Goal: Task Accomplishment & Management: Use online tool/utility

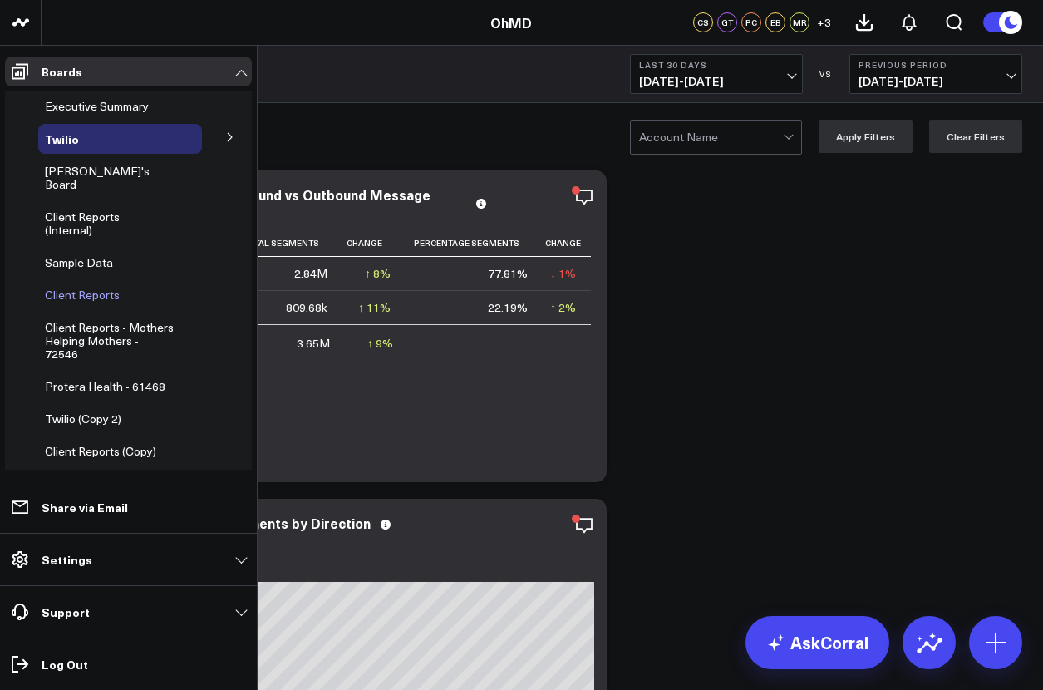
click at [81, 287] on span "Client Reports" at bounding box center [82, 295] width 75 height 16
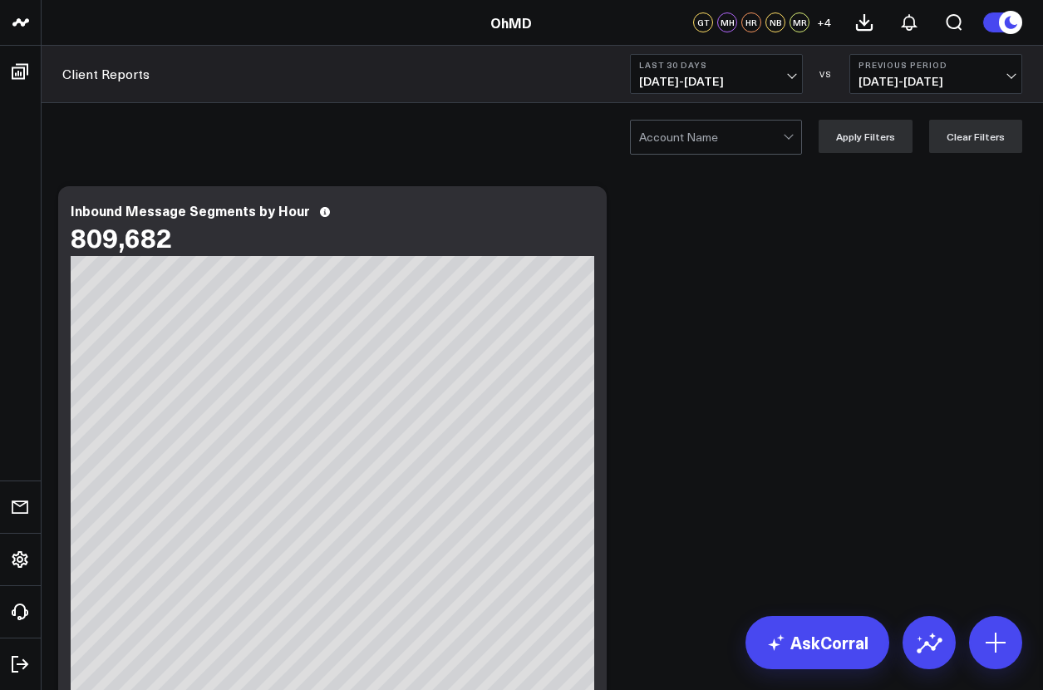
click at [720, 135] on div at bounding box center [711, 136] width 144 height 33
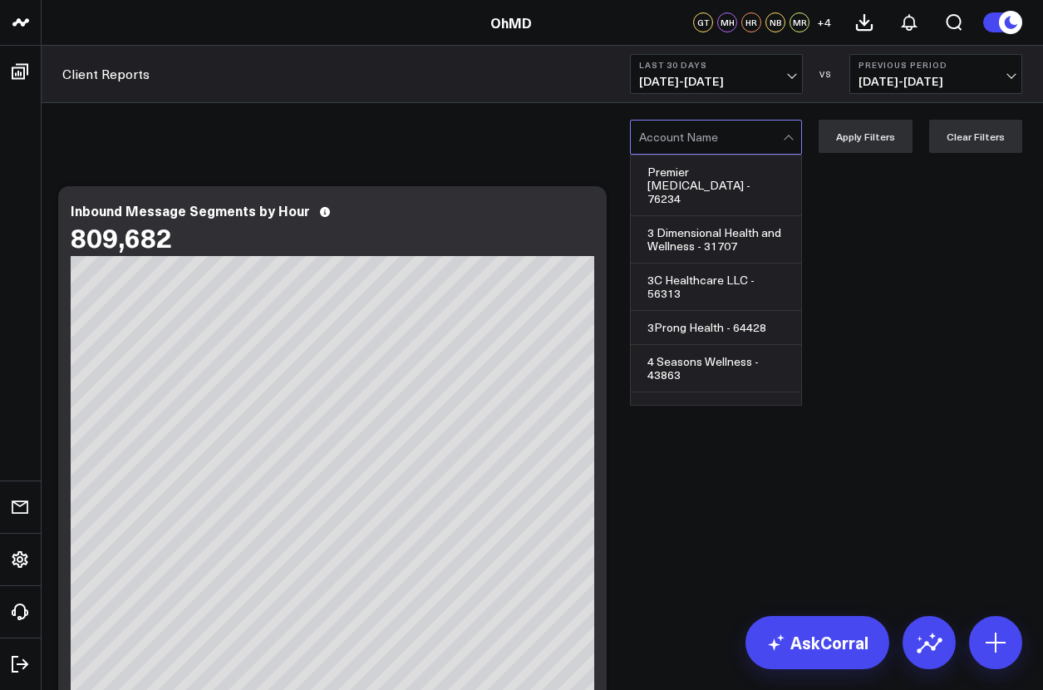
click at [720, 137] on div at bounding box center [711, 136] width 144 height 33
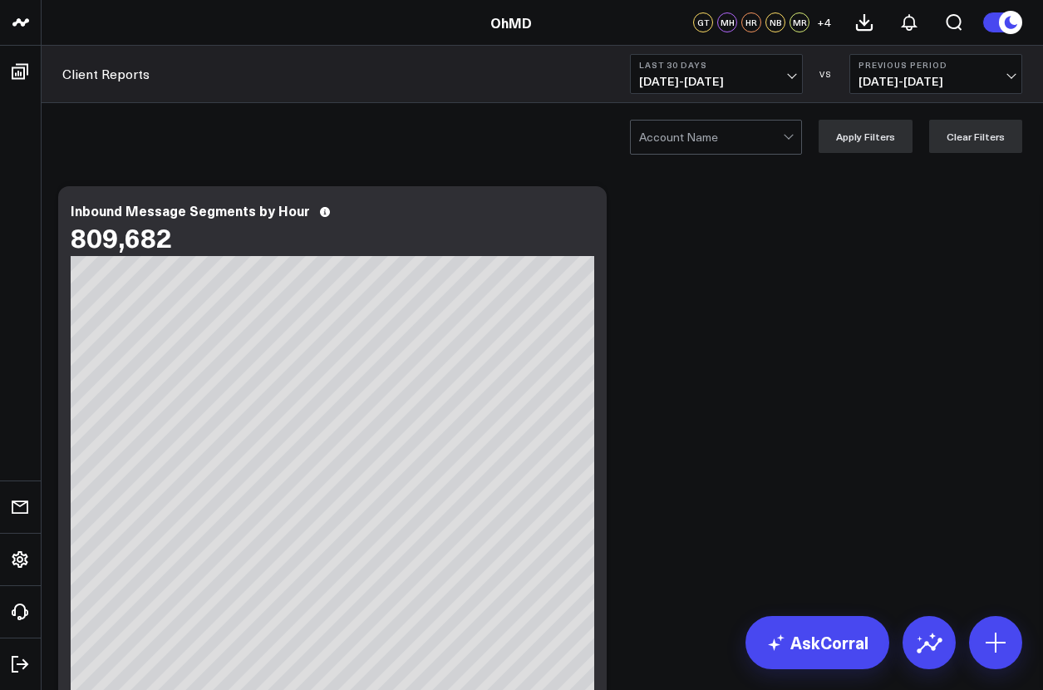
click at [720, 137] on div at bounding box center [711, 136] width 144 height 33
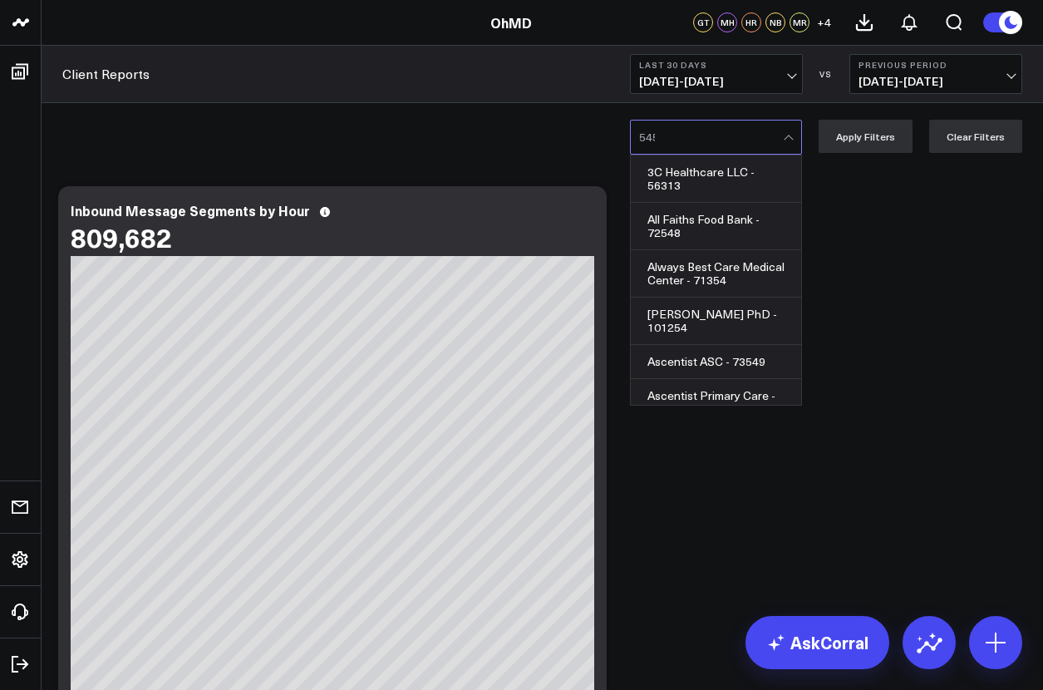
type input "54524"
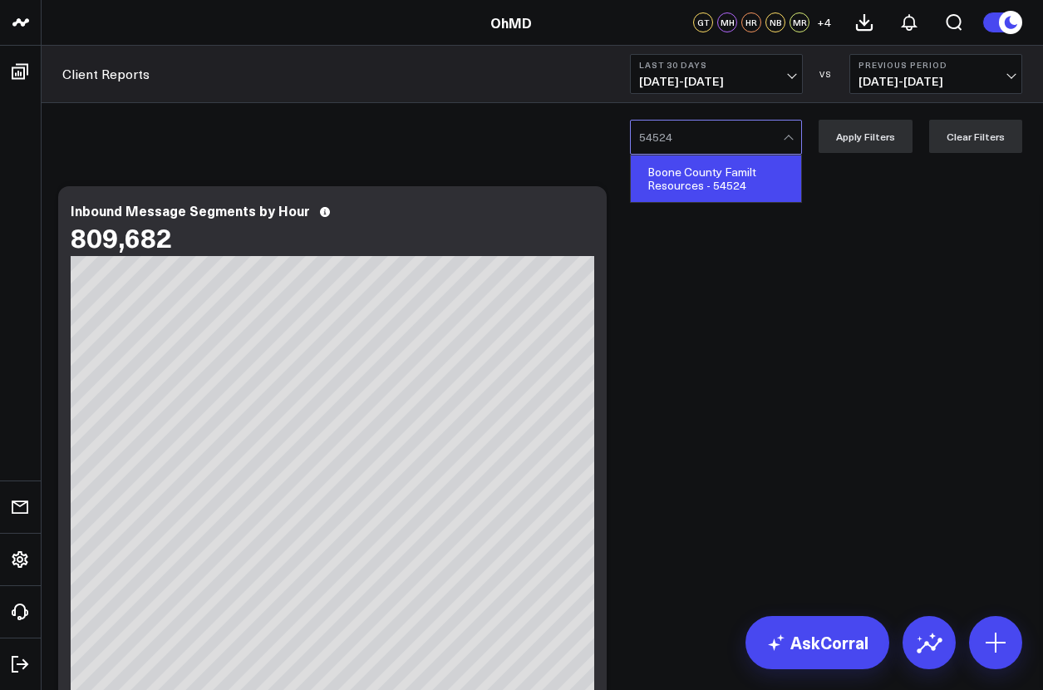
click at [720, 178] on div "Boone County Familt Resources - 54524" at bounding box center [716, 178] width 170 height 47
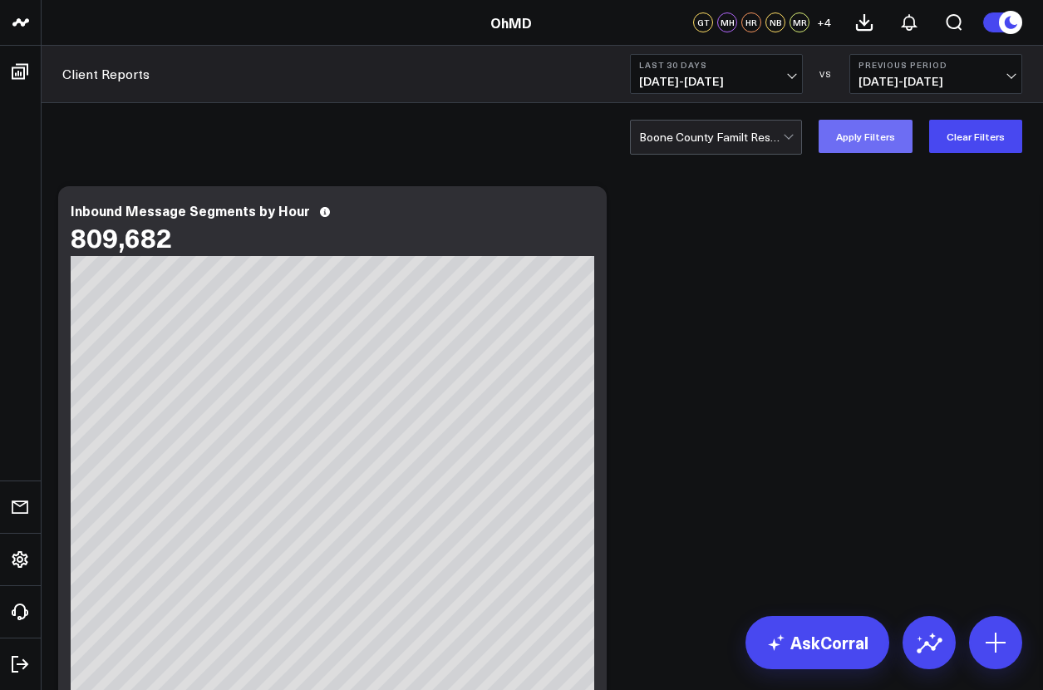
click at [869, 135] on button "Apply Filters" at bounding box center [866, 136] width 94 height 33
click at [863, 22] on icon at bounding box center [864, 22] width 15 height 15
click at [720, 135] on div at bounding box center [711, 136] width 144 height 33
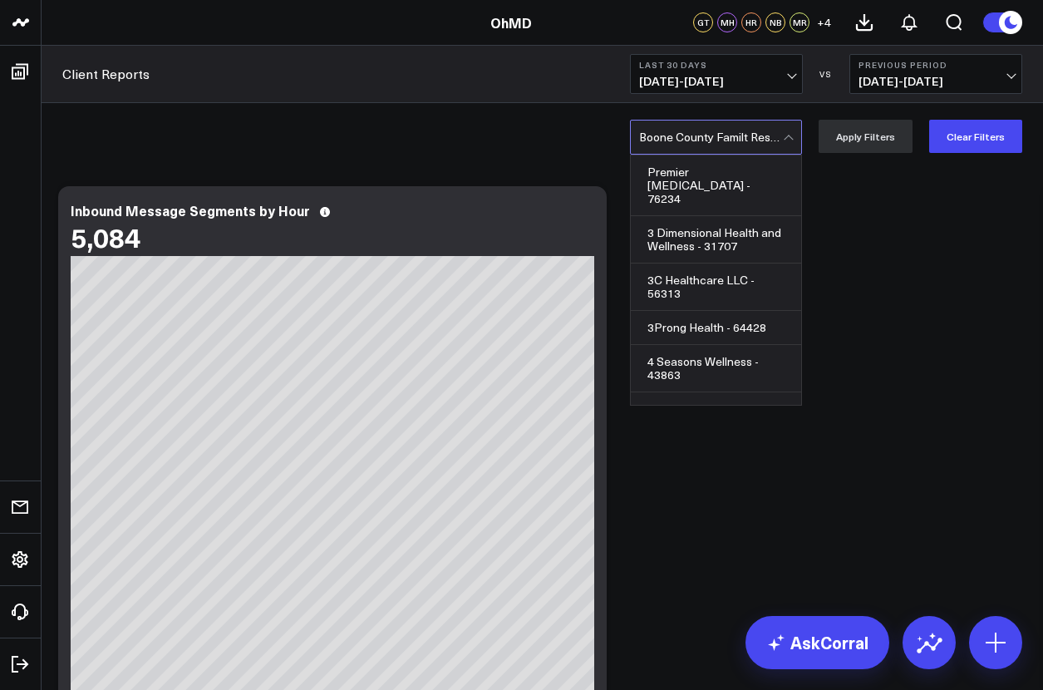
scroll to position [6124, 0]
click at [720, 135] on div at bounding box center [711, 136] width 144 height 33
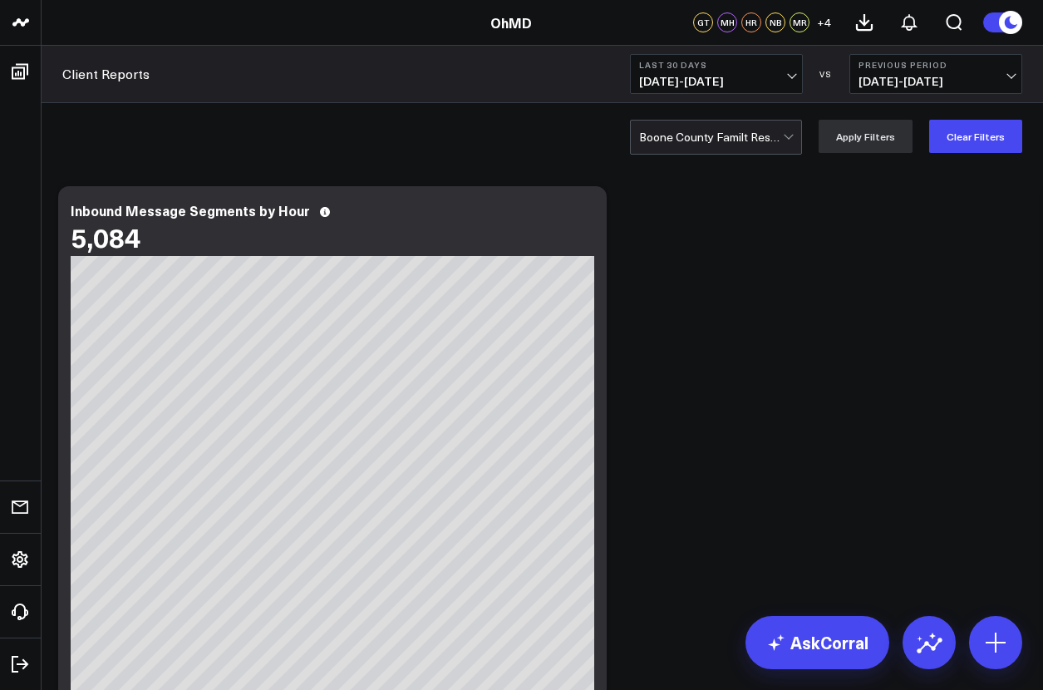
click at [720, 135] on div at bounding box center [711, 136] width 144 height 33
type input "75036"
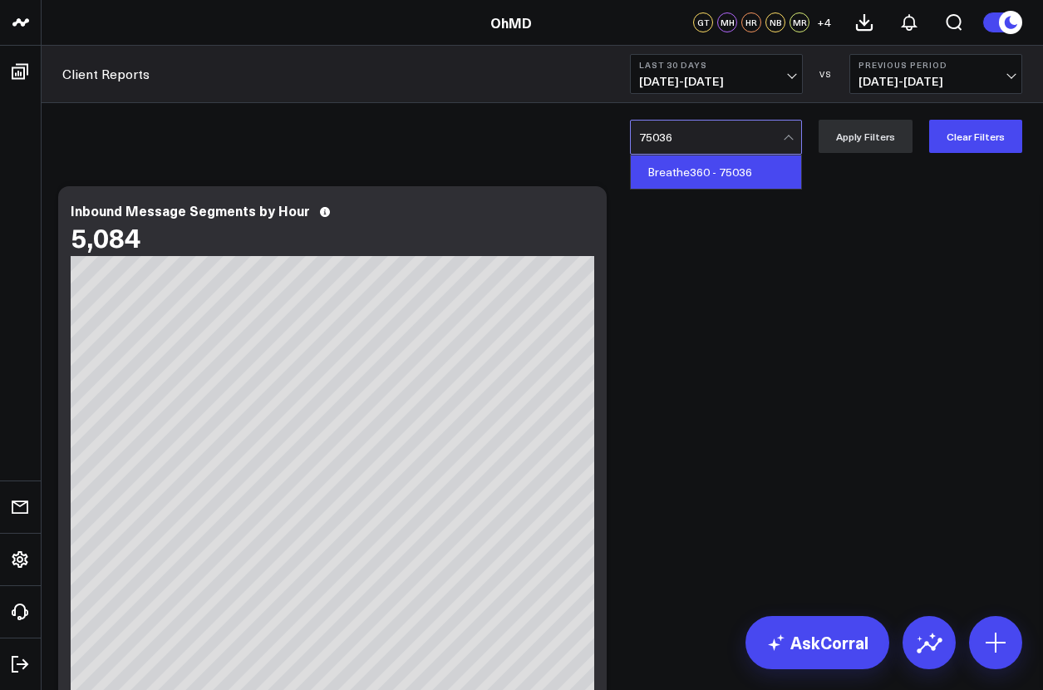
click at [720, 171] on div "Breathe360 - 75036" at bounding box center [716, 171] width 170 height 33
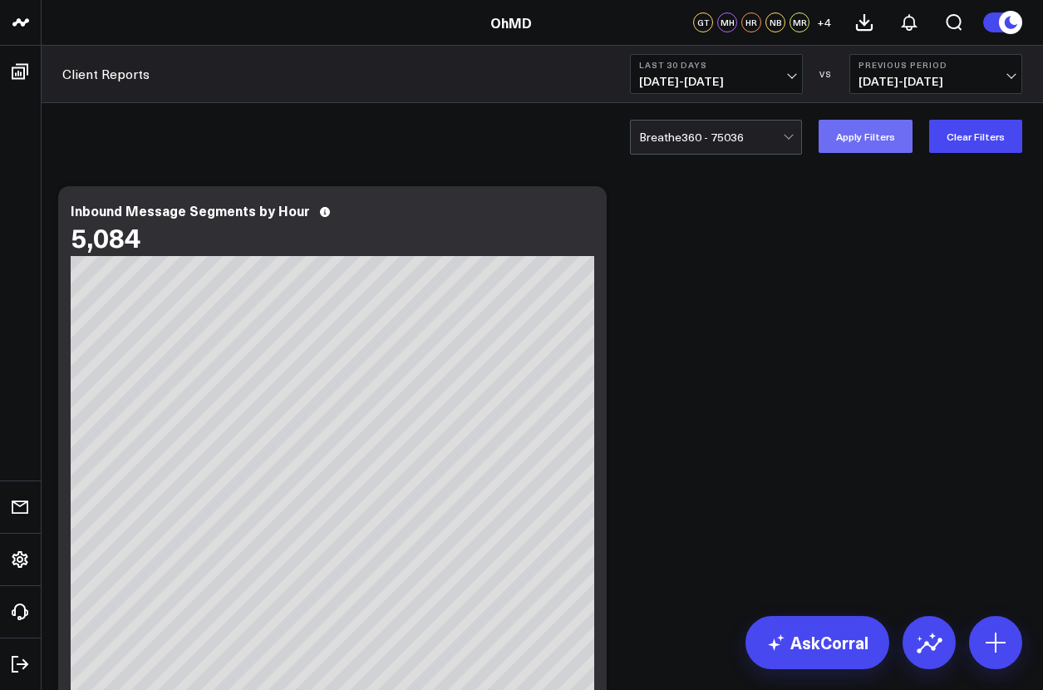
click at [869, 135] on button "Apply Filters" at bounding box center [866, 136] width 94 height 33
click at [863, 22] on icon at bounding box center [864, 22] width 15 height 15
click at [720, 137] on div at bounding box center [711, 136] width 144 height 33
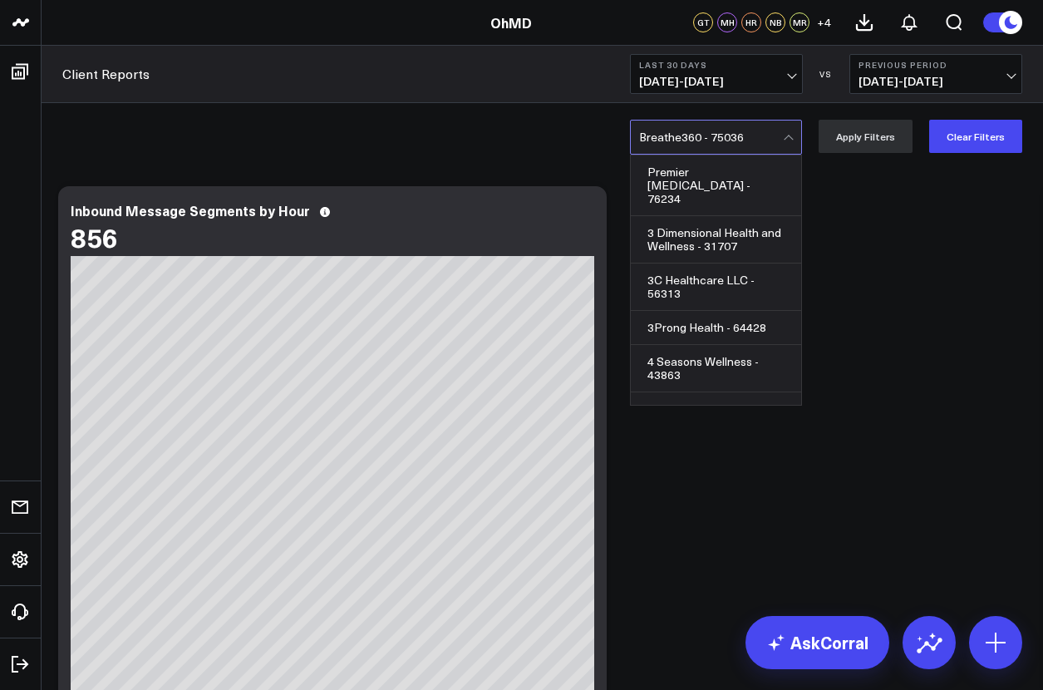
scroll to position [6688, 0]
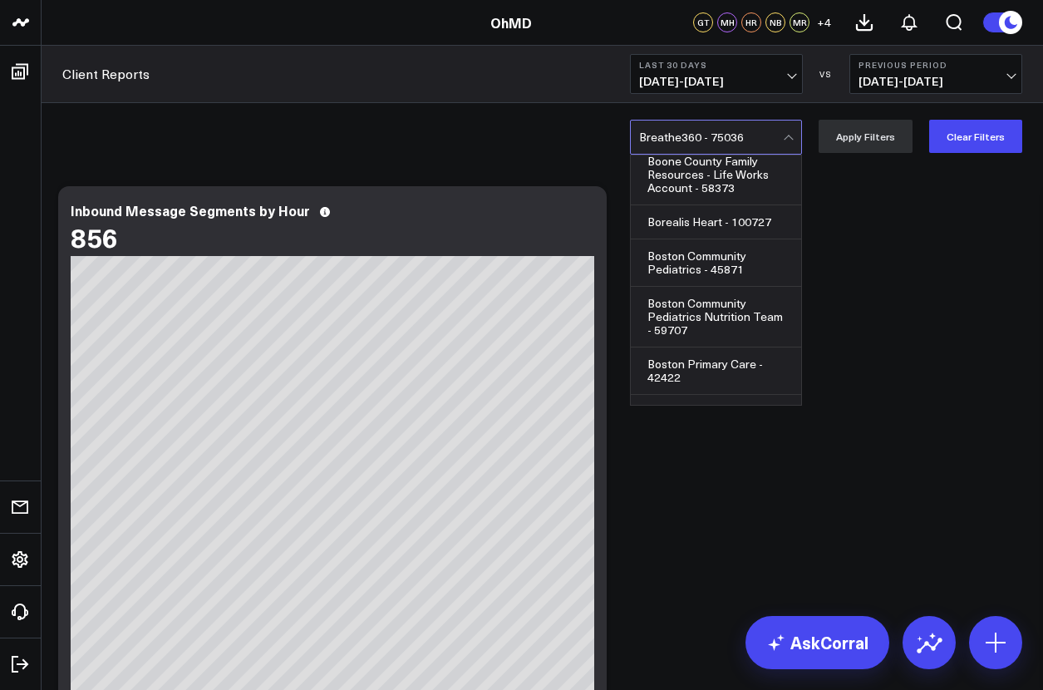
click at [720, 152] on div at bounding box center [711, 136] width 144 height 33
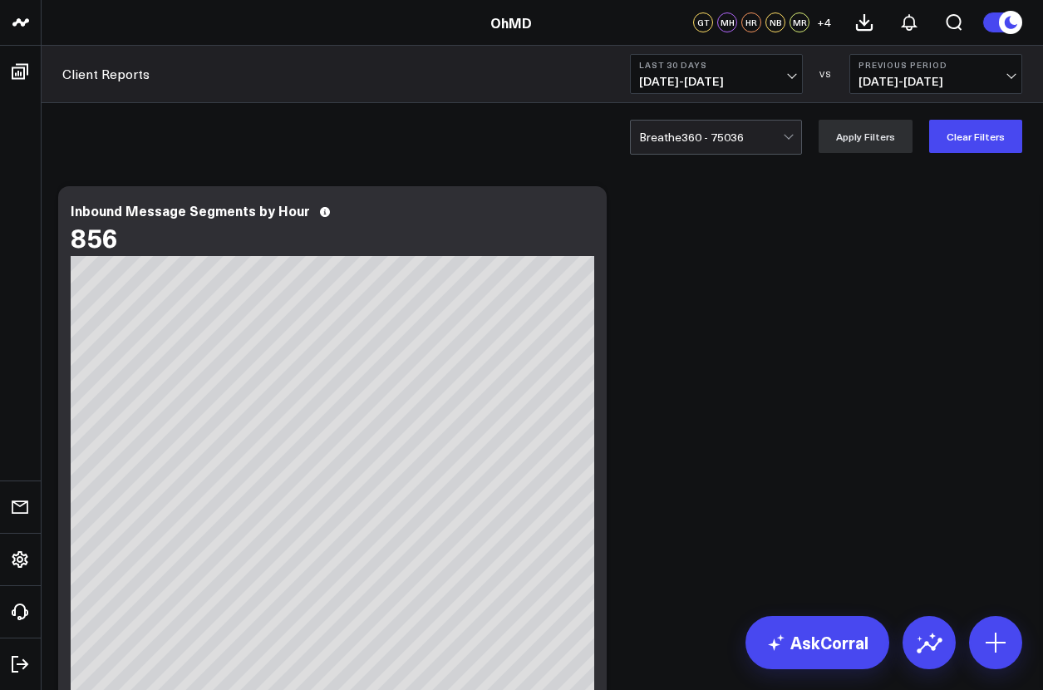
click at [720, 152] on div at bounding box center [711, 136] width 144 height 33
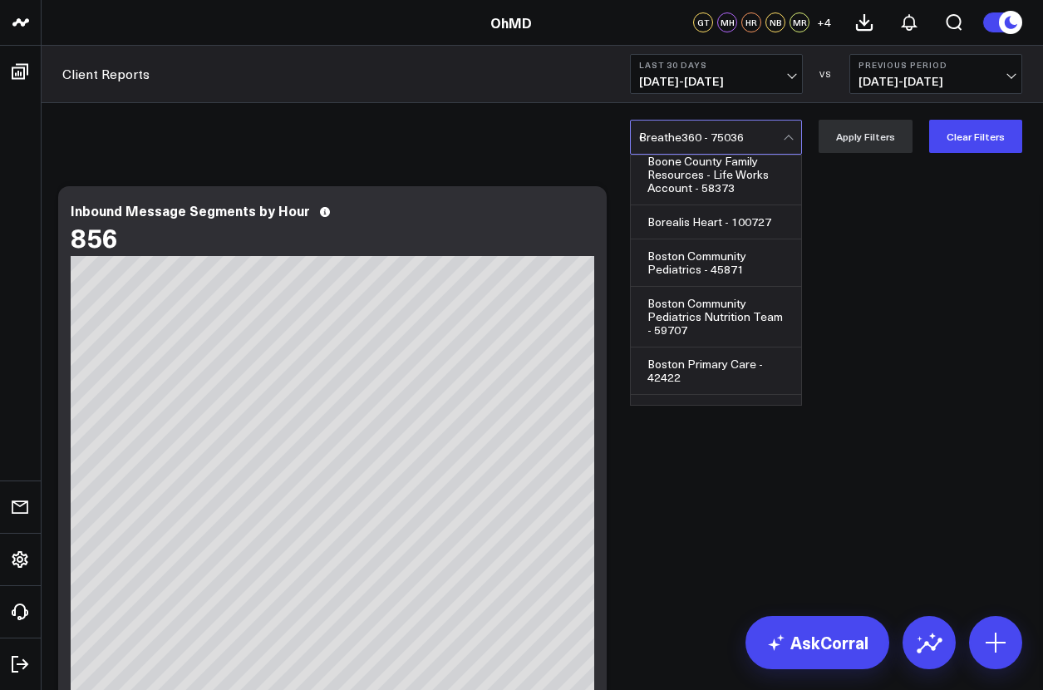
scroll to position [0, 0]
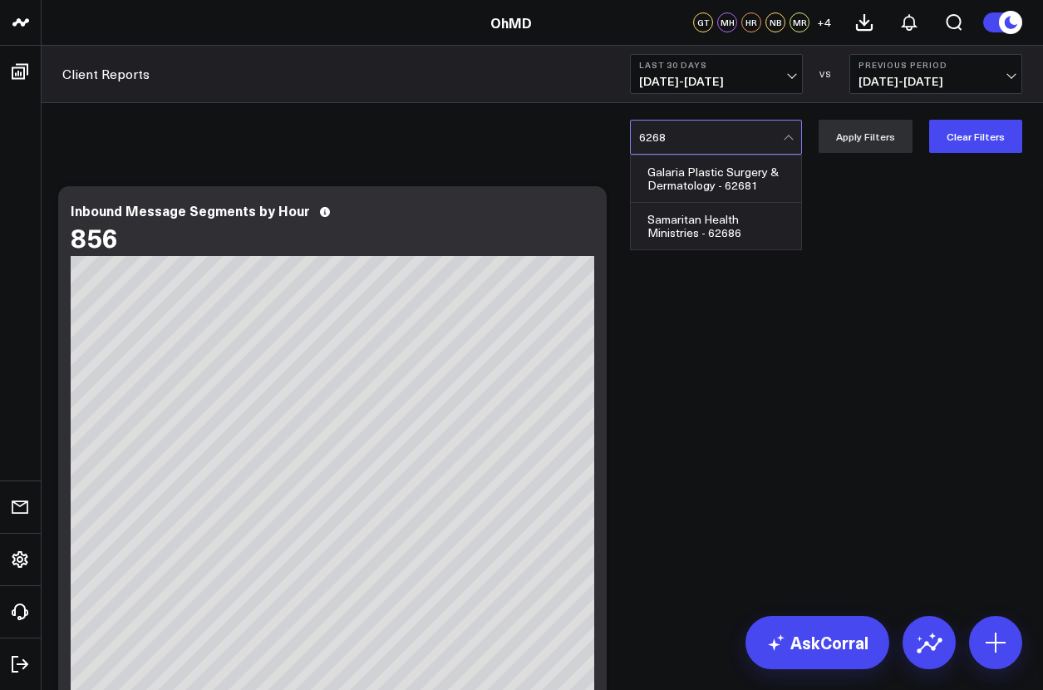
type input "62681"
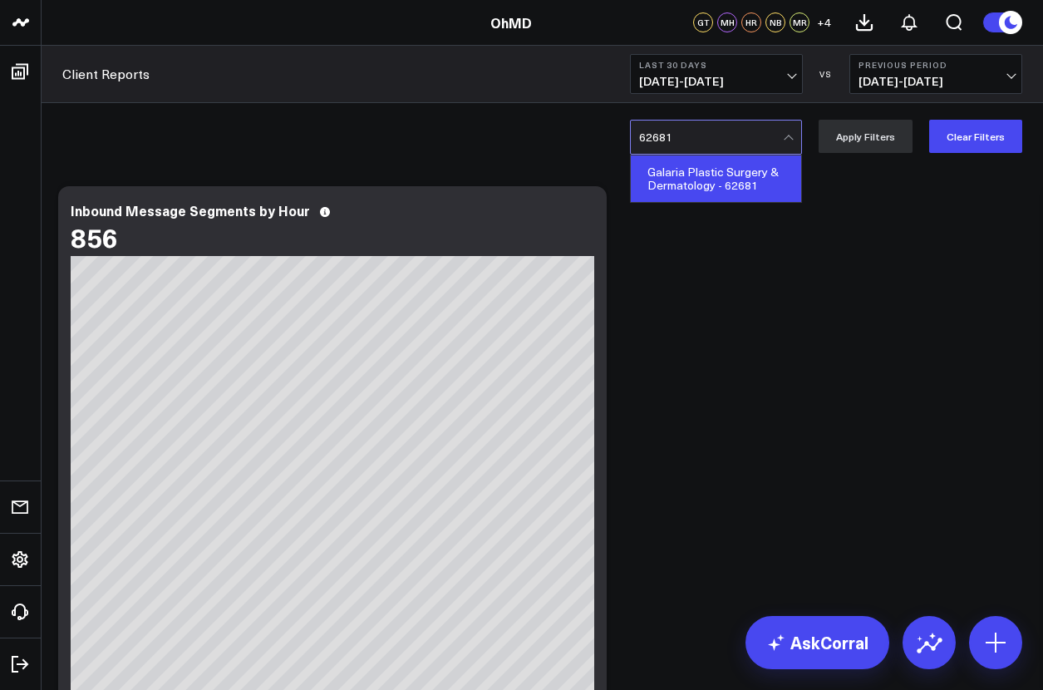
click at [720, 178] on div "Galaria Plastic Surgery & Dermatology - 62681" at bounding box center [716, 178] width 170 height 47
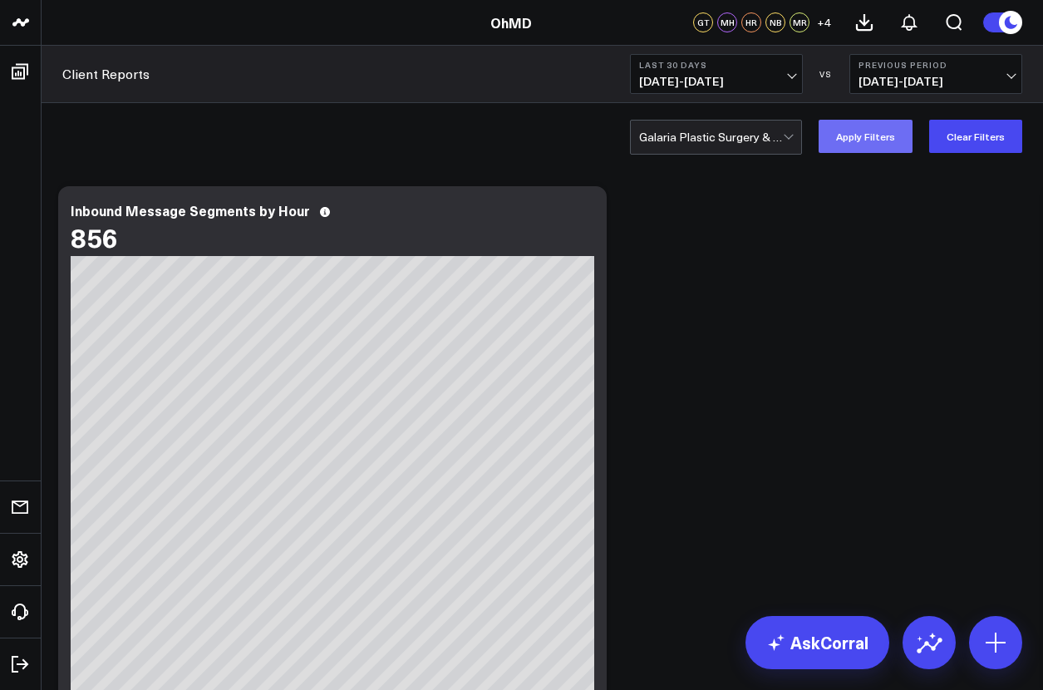
click at [869, 135] on button "Apply Filters" at bounding box center [866, 136] width 94 height 33
